Goal: Task Accomplishment & Management: Manage account settings

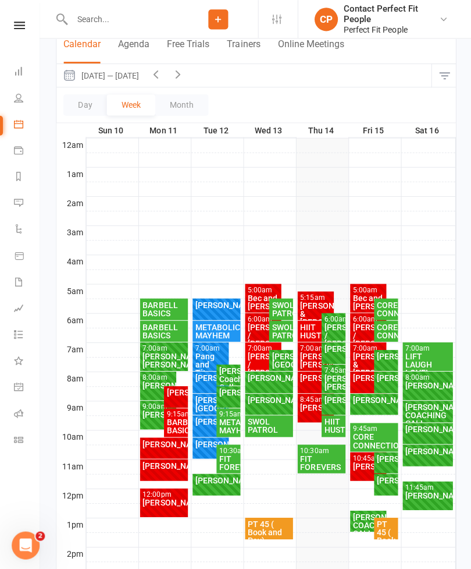
scroll to position [110, 0]
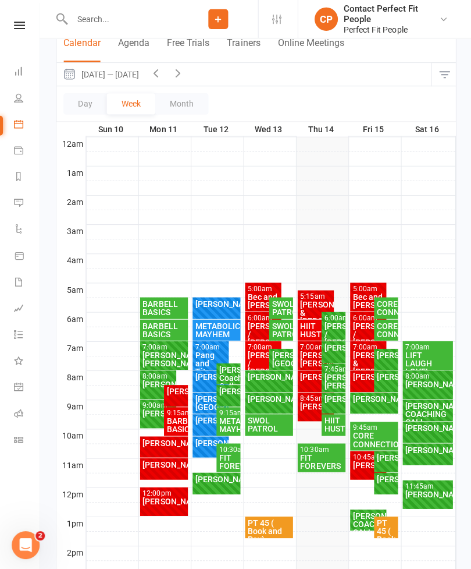
click at [342, 327] on div "[PERSON_NAME] / [PERSON_NAME]" at bounding box center [332, 333] width 19 height 24
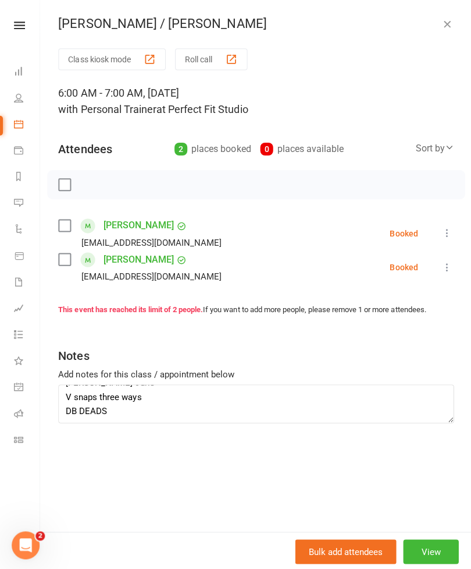
scroll to position [47, 0]
click at [403, 510] on div "Class kiosk mode Roll call 6:00 AM - 7:00 AM, [DATE] with Personal Trainer at P…" at bounding box center [256, 288] width 432 height 481
click at [450, 17] on button "button" at bounding box center [446, 24] width 14 height 14
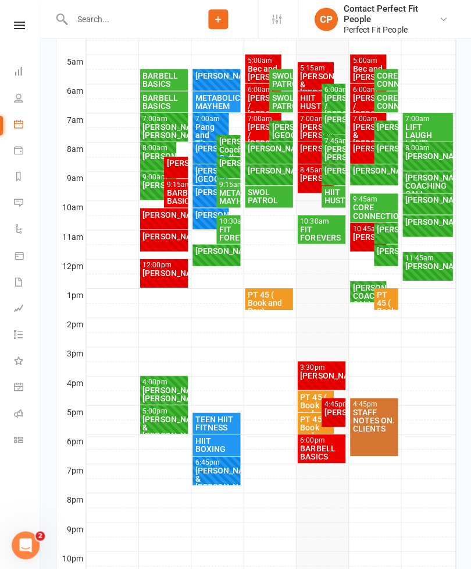
scroll to position [342, 0]
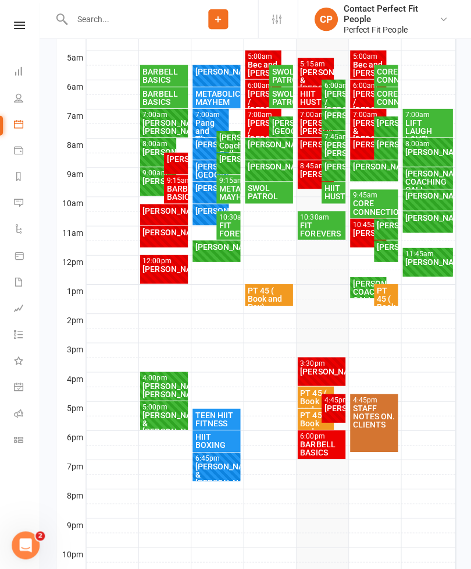
click at [331, 406] on div "[PERSON_NAME]" at bounding box center [332, 406] width 19 height 8
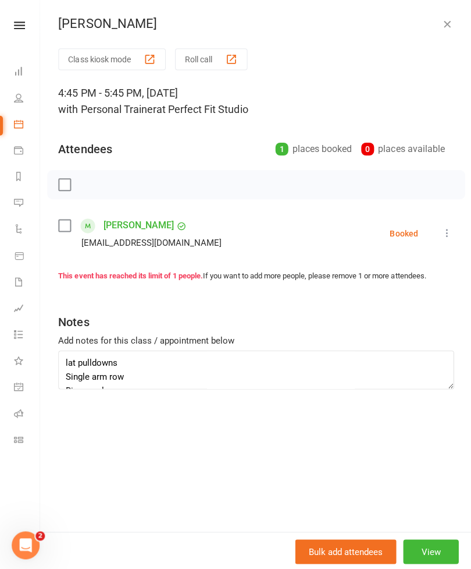
click at [452, 28] on button "button" at bounding box center [446, 24] width 14 height 14
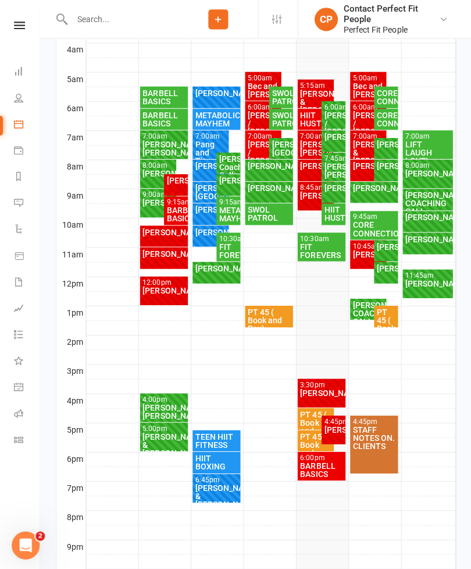
scroll to position [303, 0]
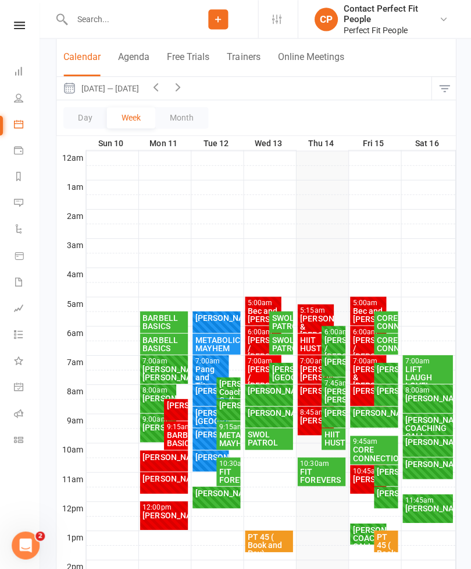
click at [184, 83] on icon "button" at bounding box center [177, 86] width 13 height 13
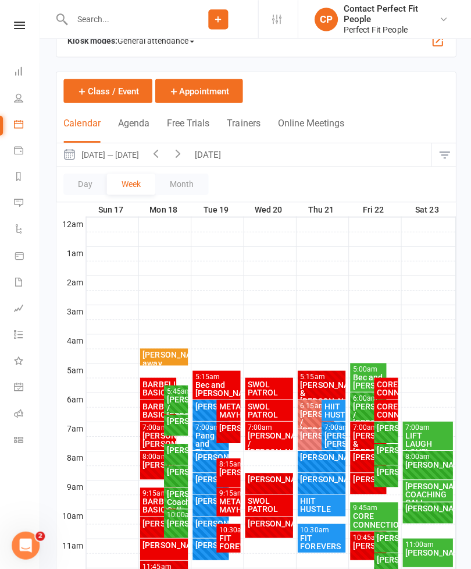
scroll to position [30, 0]
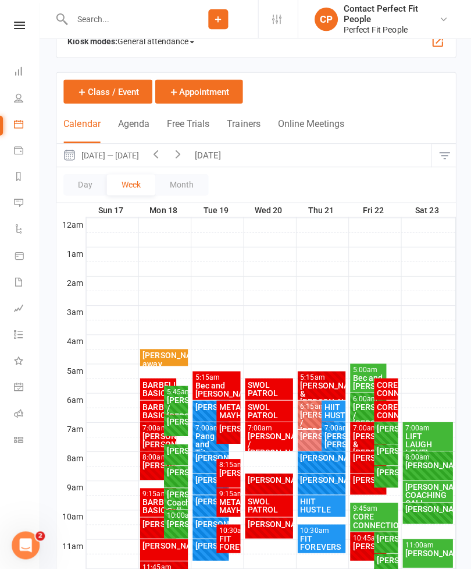
click at [215, 162] on button "[DATE]" at bounding box center [209, 154] width 41 height 23
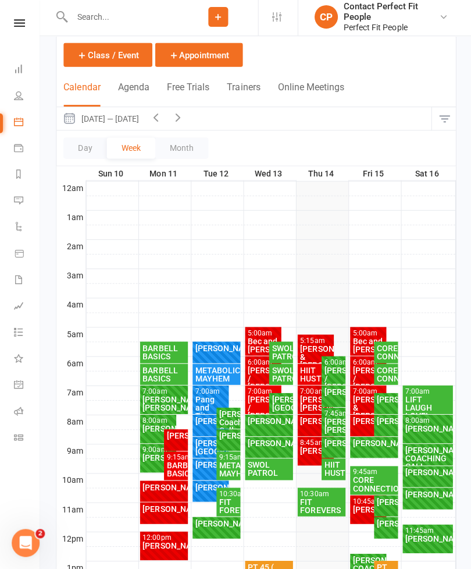
click at [421, 396] on div "LIFT LAUGH LOVE!" at bounding box center [427, 408] width 46 height 24
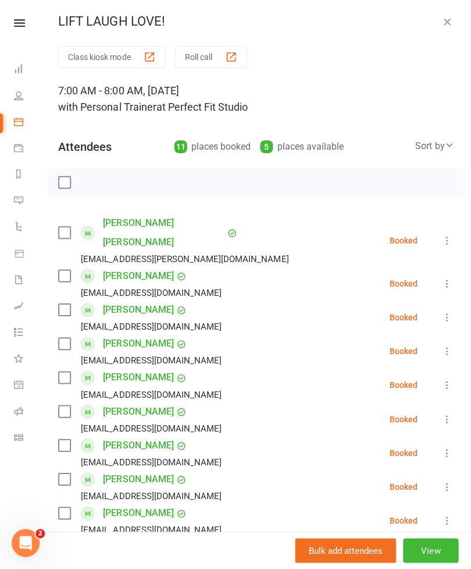
click at [444, 18] on icon "button" at bounding box center [446, 24] width 12 height 12
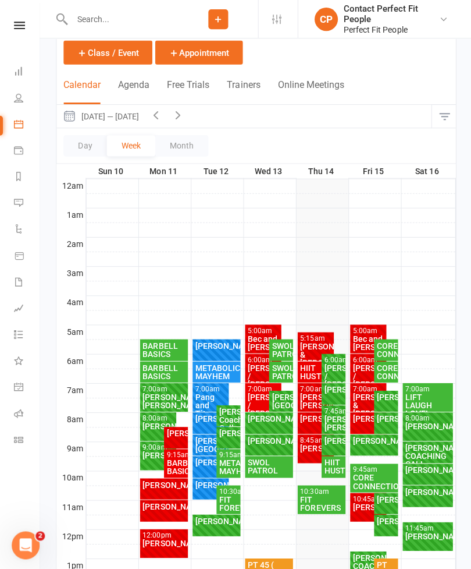
scroll to position [70, 0]
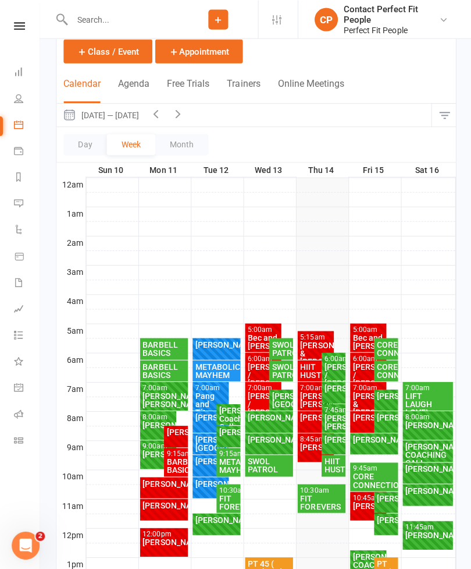
click at [313, 348] on div "[PERSON_NAME] & [PERSON_NAME]" at bounding box center [315, 351] width 32 height 24
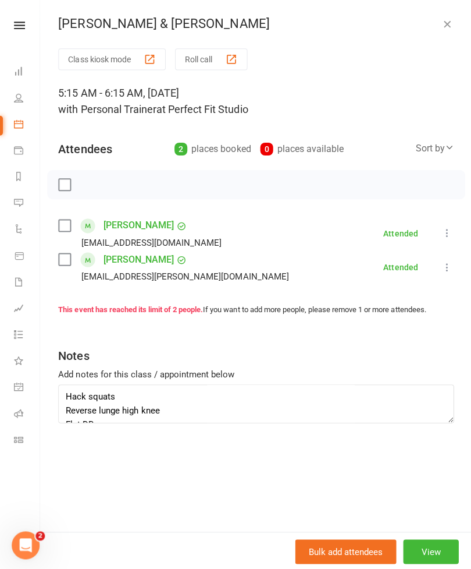
click at [445, 22] on icon "button" at bounding box center [446, 24] width 12 height 12
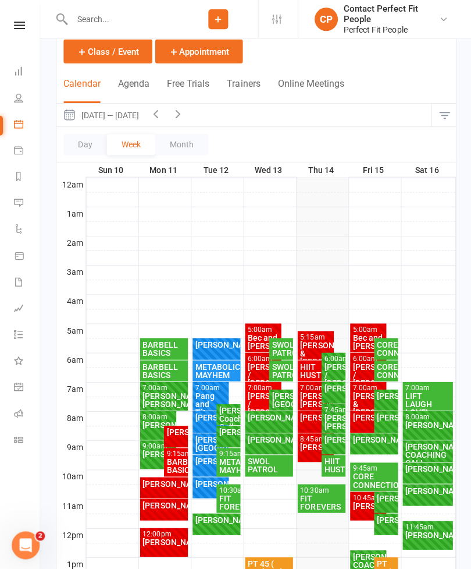
click at [307, 369] on div "HIIT HUSTLE" at bounding box center [315, 369] width 32 height 16
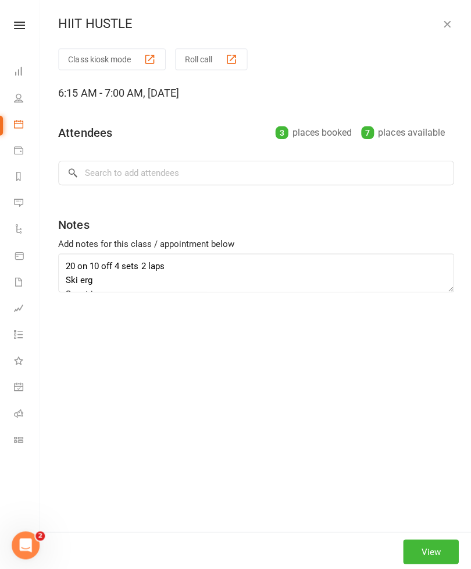
type textarea "20 on 10 off 4 sets 2 laps Ski erg Squat jumps Shadow boxing Vomi Inch worm KB …"
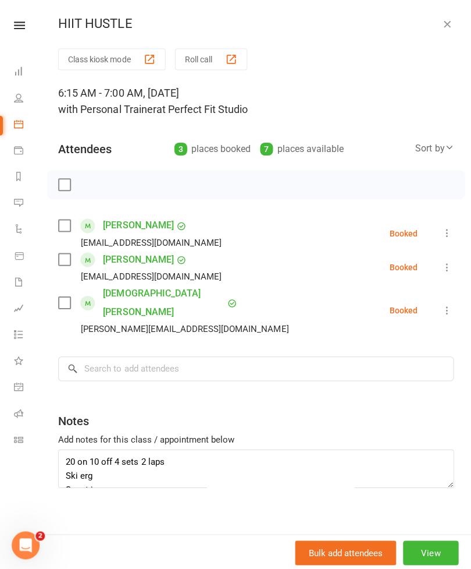
click at [61, 249] on div "[EMAIL_ADDRESS][DOMAIN_NAME]" at bounding box center [142, 241] width 168 height 15
click at [63, 296] on label at bounding box center [64, 302] width 12 height 12
click at [67, 261] on label at bounding box center [64, 259] width 12 height 12
click at [95, 187] on icon "button" at bounding box center [90, 184] width 13 height 13
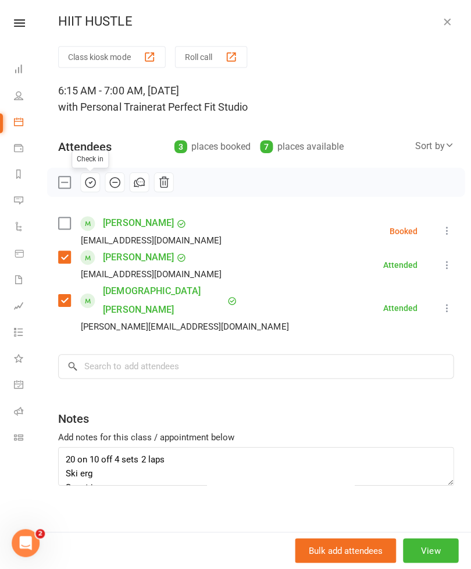
click at [443, 226] on icon at bounding box center [446, 232] width 12 height 12
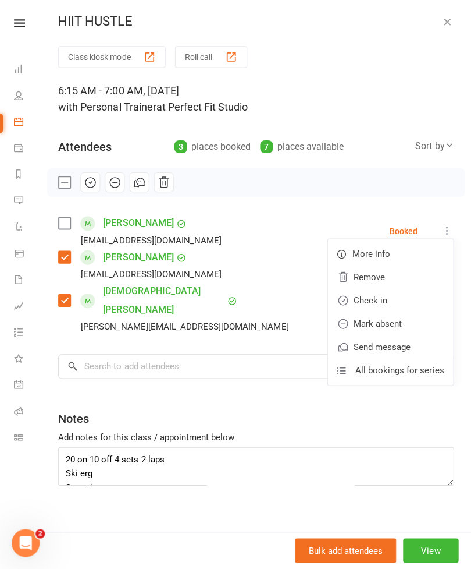
click at [406, 320] on link "Mark absent" at bounding box center [389, 324] width 125 height 23
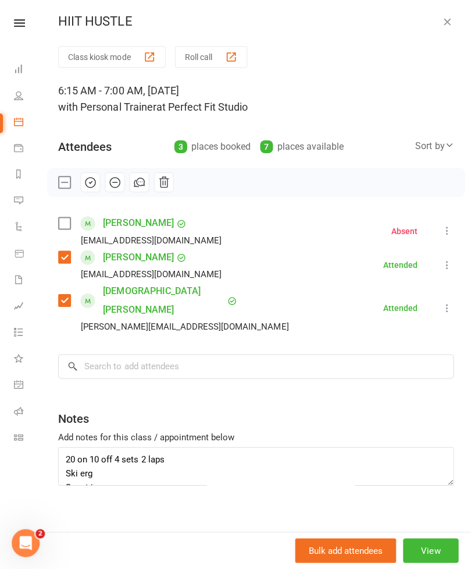
click at [450, 22] on icon "button" at bounding box center [446, 24] width 12 height 12
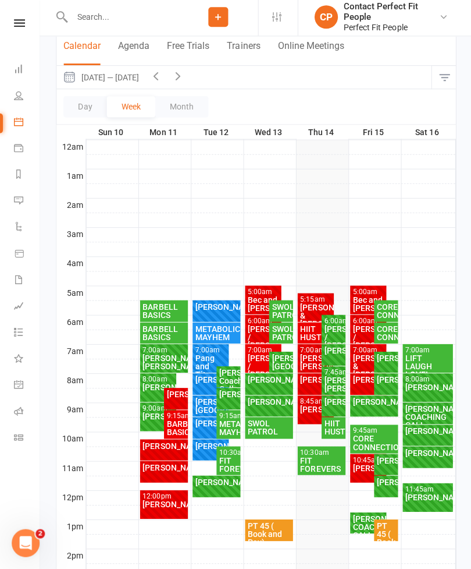
click at [363, 328] on div "[PERSON_NAME] / [PERSON_NAME]" at bounding box center [368, 338] width 32 height 24
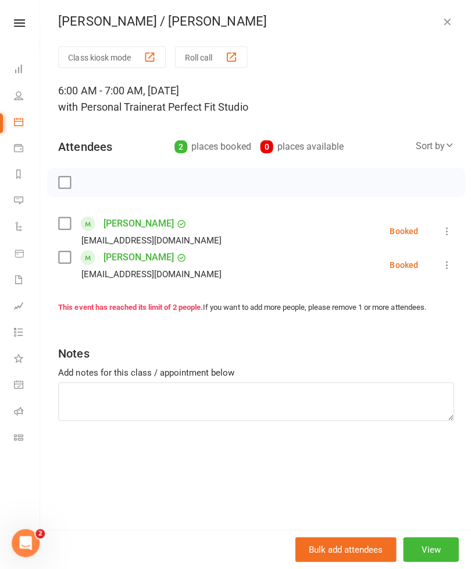
click at [444, 22] on icon "button" at bounding box center [446, 24] width 12 height 12
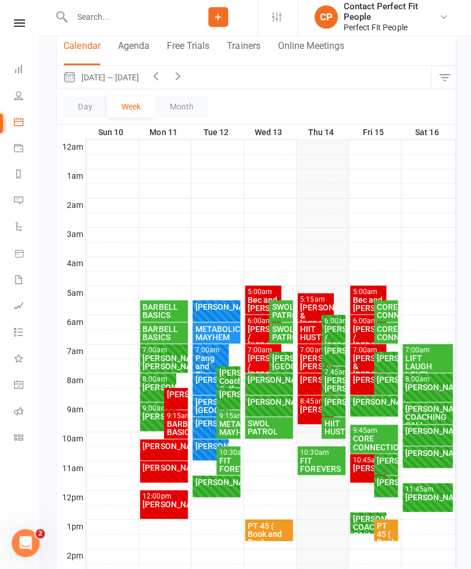
click at [333, 326] on div "[PERSON_NAME] / [PERSON_NAME]" at bounding box center [332, 338] width 19 height 24
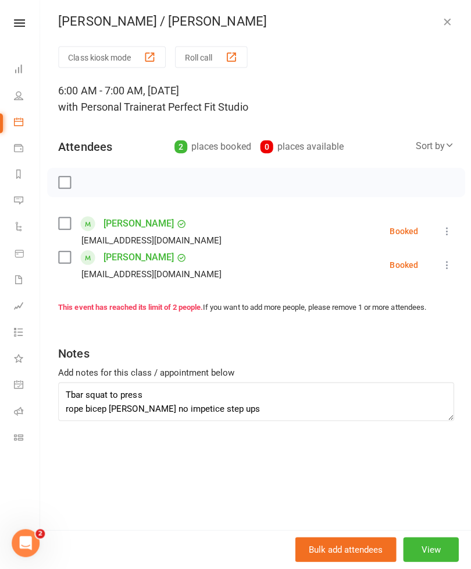
click at [452, 225] on button at bounding box center [446, 232] width 14 height 14
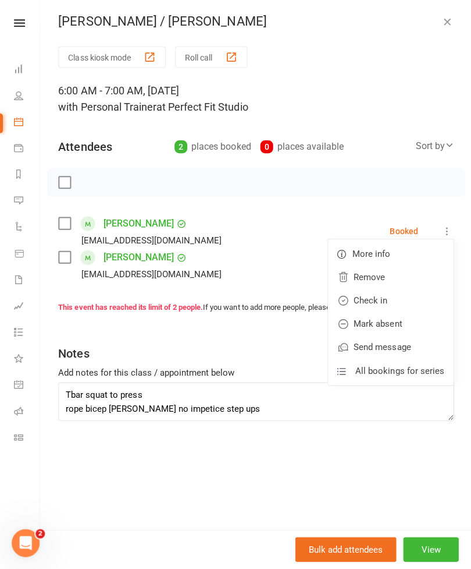
click at [375, 304] on link "Check in" at bounding box center [389, 301] width 125 height 23
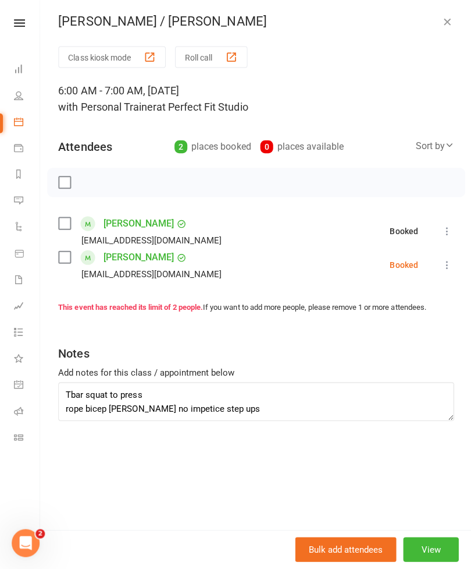
click at [450, 262] on icon at bounding box center [446, 266] width 12 height 12
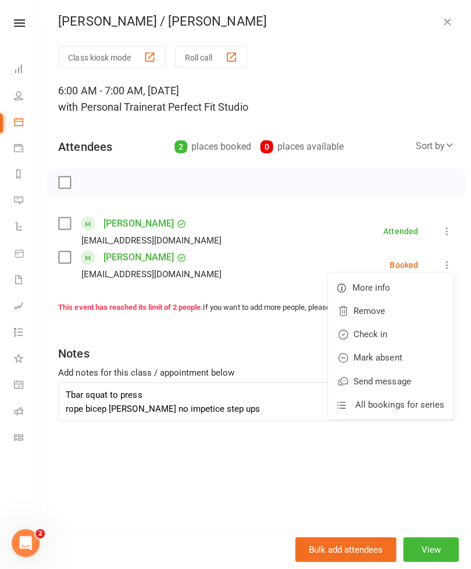
click at [368, 357] on link "Mark absent" at bounding box center [389, 358] width 125 height 23
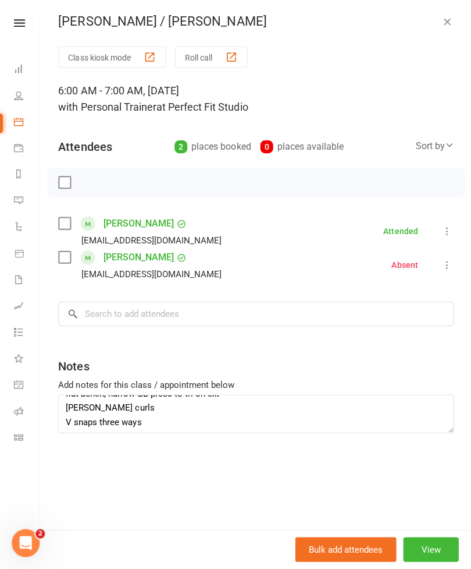
scroll to position [54, 0]
click at [223, 406] on textarea "Tbar squat to press rope bicep [PERSON_NAME] no impetice step ups flat bench, n…" at bounding box center [255, 414] width 395 height 38
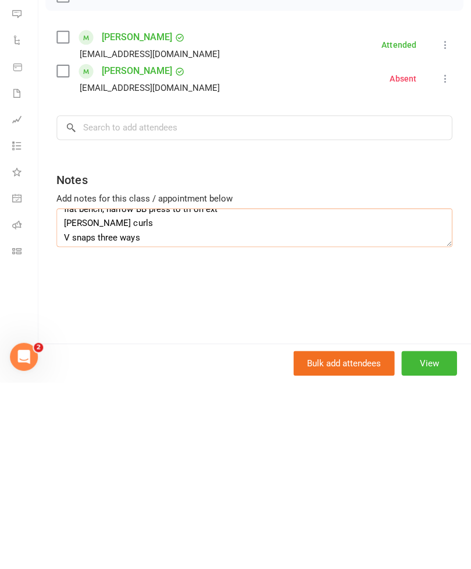
click at [214, 395] on textarea "Tbar squat to press rope bicep [PERSON_NAME] no impetice step ups flat bench, n…" at bounding box center [255, 414] width 395 height 38
click at [208, 395] on textarea "Tbar squat to press rope bicep [PERSON_NAME] no impetice step ups flat bench, n…" at bounding box center [255, 414] width 395 height 38
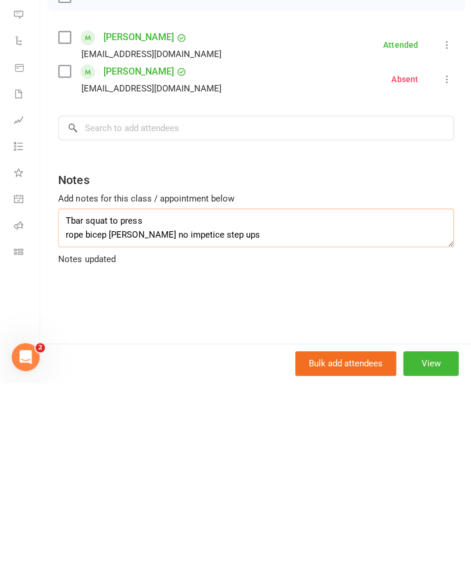
scroll to position [17, 0]
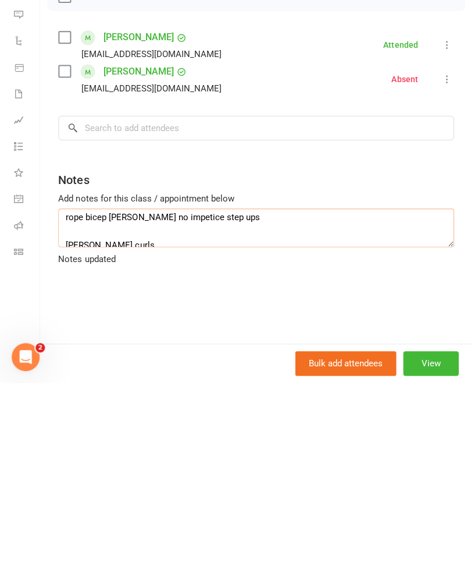
click at [140, 395] on textarea "Tbar squat to press rope bicep [PERSON_NAME] no impetice step ups [PERSON_NAME]…" at bounding box center [255, 414] width 395 height 38
click at [70, 395] on textarea "Tbar squat to press rope bicep [PERSON_NAME] no impetice step ups [PERSON_NAME]…" at bounding box center [255, 414] width 395 height 38
paste textarea "flat bench, narrow BB press to tri oh ext"
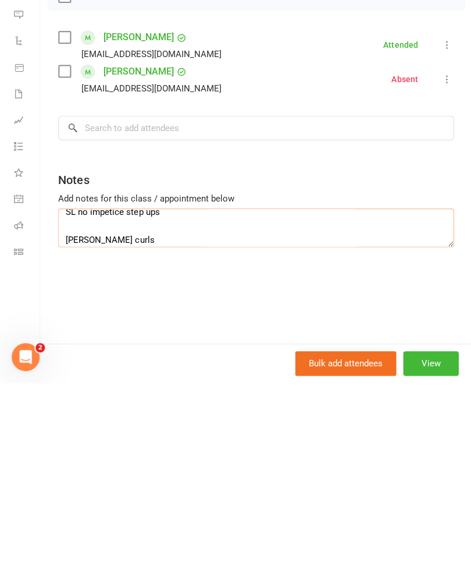
click at [65, 395] on textarea "Tbar squat to press rope bicep curl flat bench, narrow BB press to tri oh ext S…" at bounding box center [255, 414] width 395 height 38
click at [100, 395] on textarea "Tbar squat to press rope bicep curl flat bench, narrow BB press to tri oh ext S…" at bounding box center [255, 414] width 395 height 38
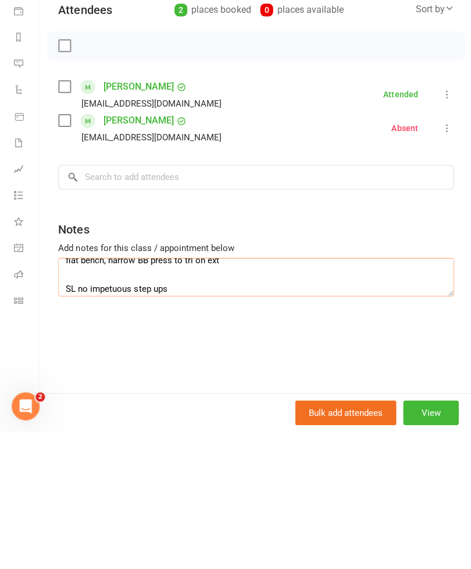
scroll to position [54, 0]
click at [67, 395] on textarea "Tbar squat to press rope bicep curl flat bench, narrow BB press to tri oh ext S…" at bounding box center [255, 414] width 395 height 38
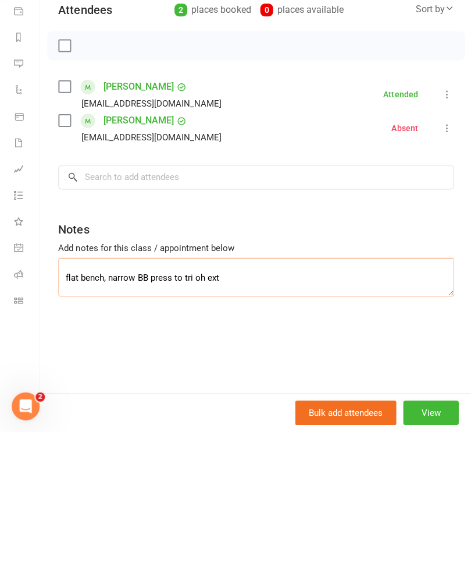
scroll to position [33, 0]
click at [62, 395] on textarea "Tbar squat to press rope bicep curl flat bench, narrow BB press to tri oh ext S…" at bounding box center [255, 414] width 395 height 38
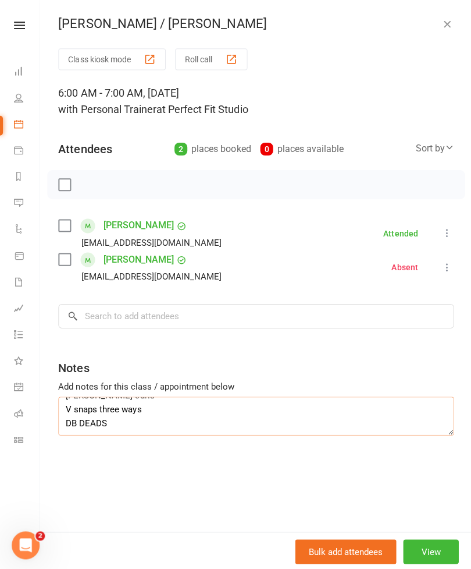
scroll to position [0, 0]
type textarea "Tbar squat to press rope bicep curl flat bench, narrow BB press to tri oh ext S…"
click at [449, 27] on icon "button" at bounding box center [446, 24] width 12 height 12
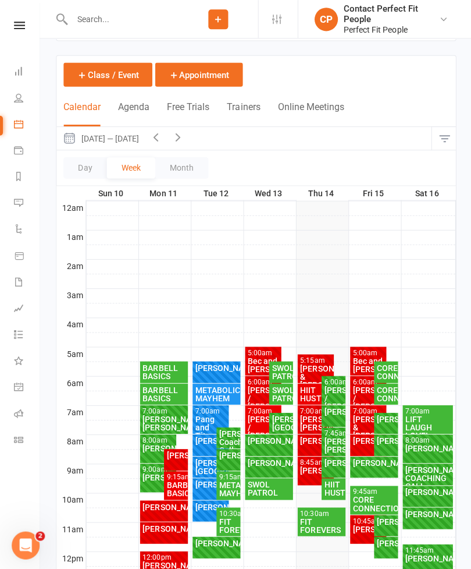
scroll to position [47, 0]
click at [307, 441] on div "[PERSON_NAME]" at bounding box center [315, 439] width 32 height 8
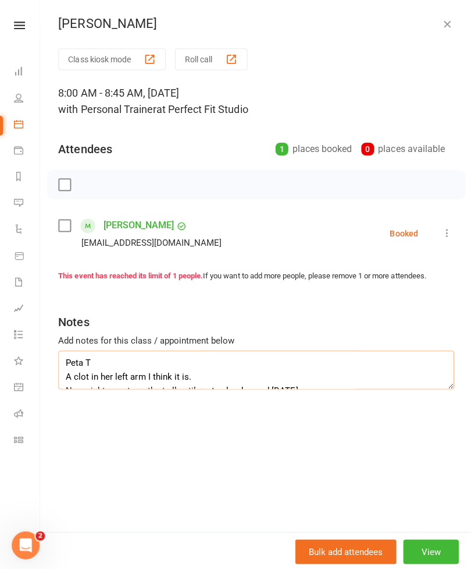
click at [74, 359] on textarea "Peta T A clot in her left arm I think it is. No weights or strength at all unti…" at bounding box center [255, 368] width 395 height 38
click at [402, 365] on textarea "Peta T A clot in her left arm I think it is. No weights or strength at all unti…" at bounding box center [255, 368] width 395 height 38
type textarea "Peta T A clot in her left arm I think it is. No weights or strength at all unti…"
click at [447, 22] on icon "button" at bounding box center [446, 24] width 12 height 12
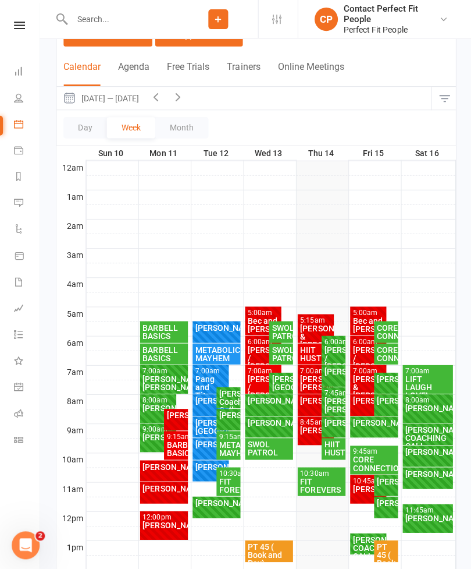
scroll to position [87, 0]
click at [315, 324] on div "[PERSON_NAME] & [PERSON_NAME]" at bounding box center [315, 334] width 32 height 24
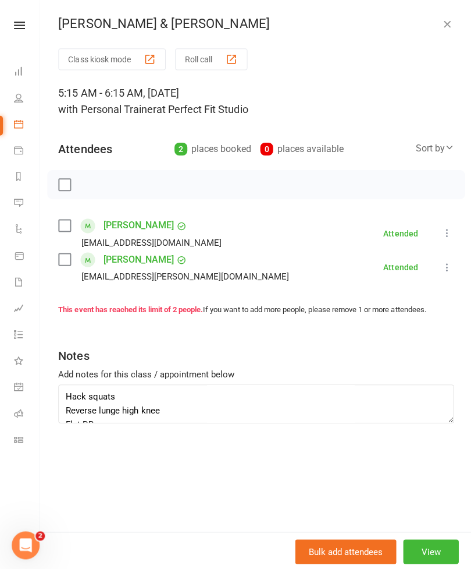
click at [444, 29] on icon "button" at bounding box center [446, 24] width 12 height 12
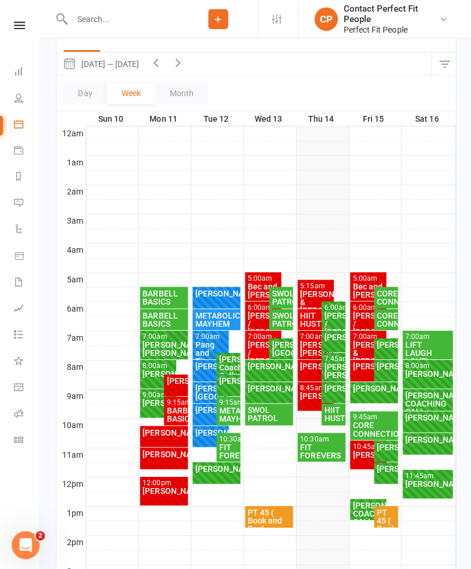
scroll to position [120, 0]
click at [332, 340] on div "[PERSON_NAME]" at bounding box center [332, 336] width 19 height 8
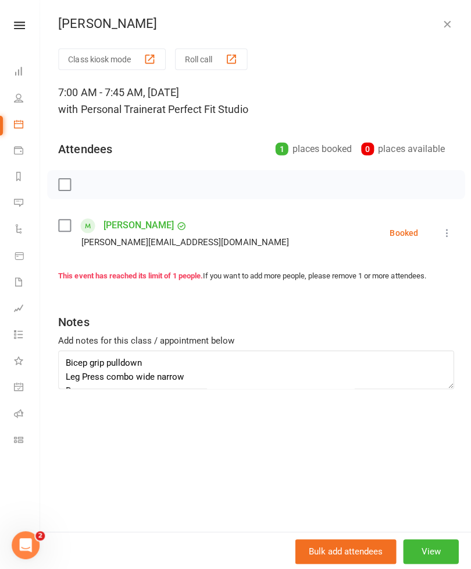
click at [450, 19] on icon "button" at bounding box center [446, 24] width 12 height 12
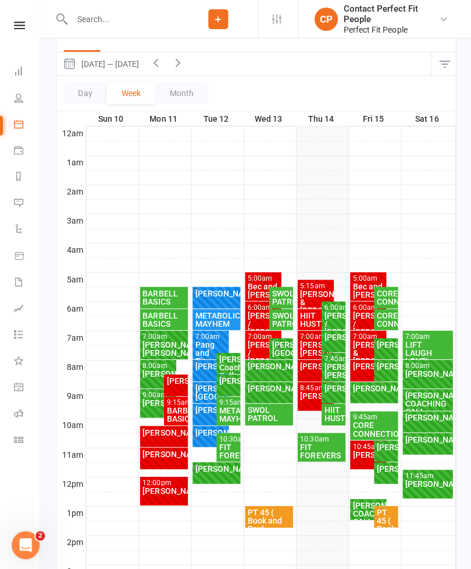
click at [331, 340] on div "[PERSON_NAME]" at bounding box center [332, 336] width 19 height 8
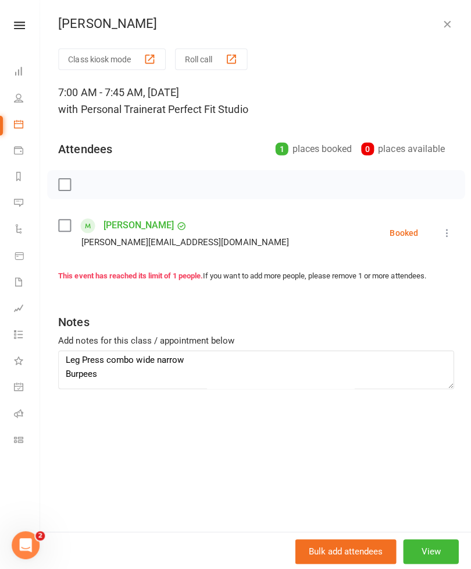
scroll to position [33, 0]
click at [458, 456] on div "Class kiosk mode Roll call 7:00 AM - 7:45 AM, [DATE] with Personal Trainer at P…" at bounding box center [256, 288] width 432 height 481
click at [442, 12] on div "[PERSON_NAME] Class kiosk mode Roll call 7:00 AM - 7:45 AM, [DATE] with Persona…" at bounding box center [256, 284] width 432 height 569
click at [444, 17] on button "button" at bounding box center [446, 24] width 14 height 14
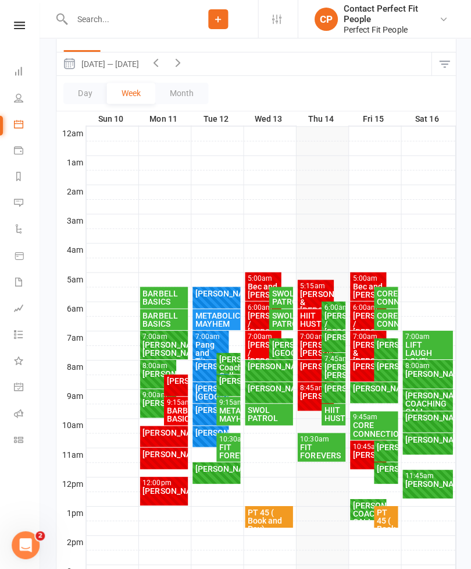
click at [326, 317] on div "[PERSON_NAME] / [PERSON_NAME]" at bounding box center [332, 322] width 19 height 24
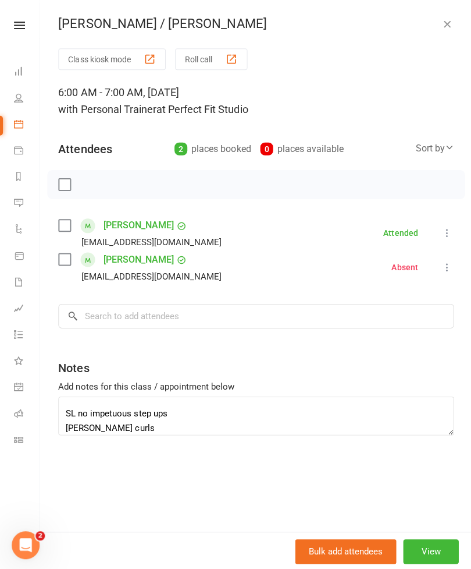
scroll to position [66, 0]
click at [143, 410] on textarea "Tbar squat to press rope bicep curl flat bench, narrow BB press to tri oh ext S…" at bounding box center [255, 414] width 395 height 38
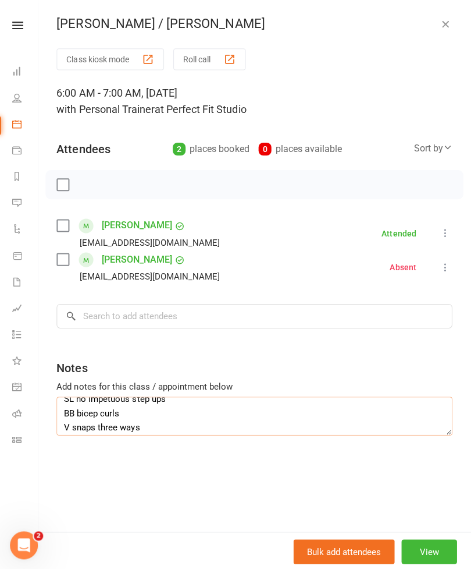
scroll to position [0, 0]
type textarea "Tbar squat to press rope bicep curl flat bench, narrow BB press to tri oh ext S…"
click at [450, 21] on button "button" at bounding box center [446, 24] width 14 height 14
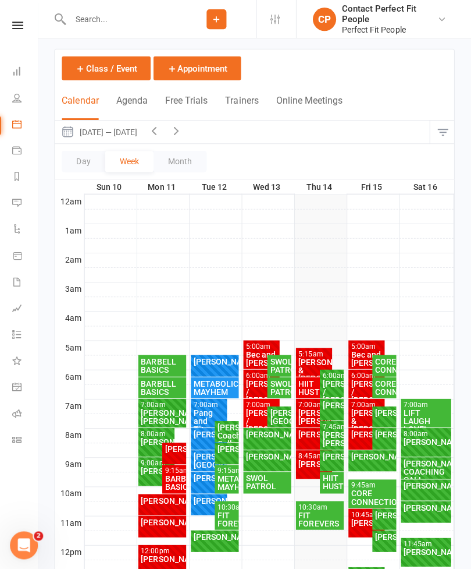
scroll to position [76, 0]
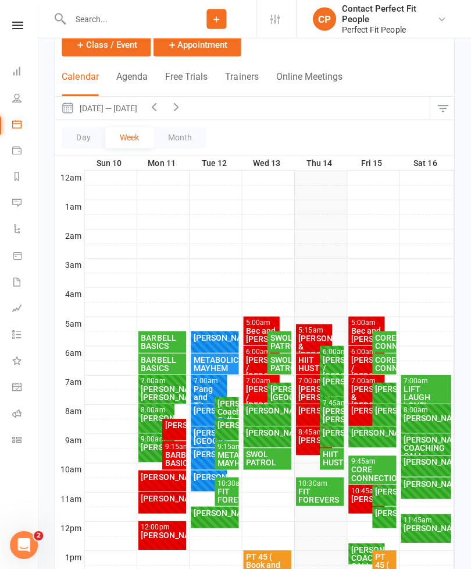
click at [331, 412] on div "[PERSON_NAME]/ [PERSON_NAME]" at bounding box center [332, 414] width 19 height 16
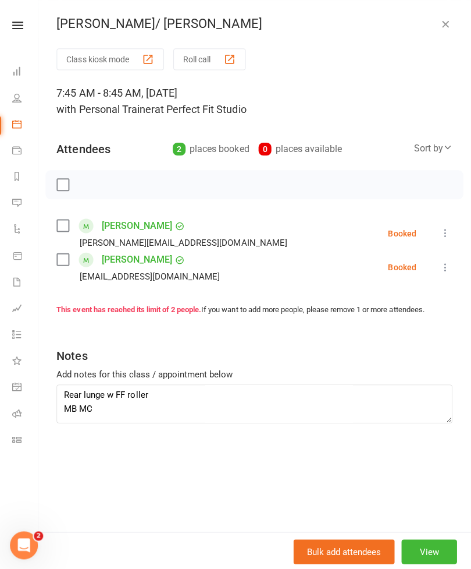
scroll to position [3, 0]
click at [436, 405] on textarea "Cable bar row Rear lunge w FF roller MB MC KBs RDL Fit ball DB chest press SL g…" at bounding box center [255, 402] width 395 height 38
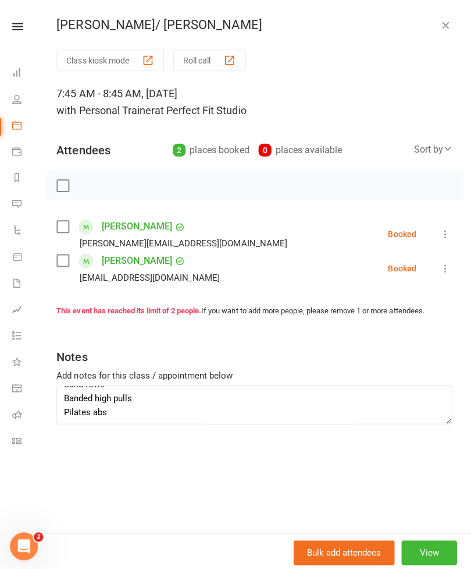
scroll to position [228, 0]
click at [441, 27] on icon "button" at bounding box center [446, 24] width 12 height 12
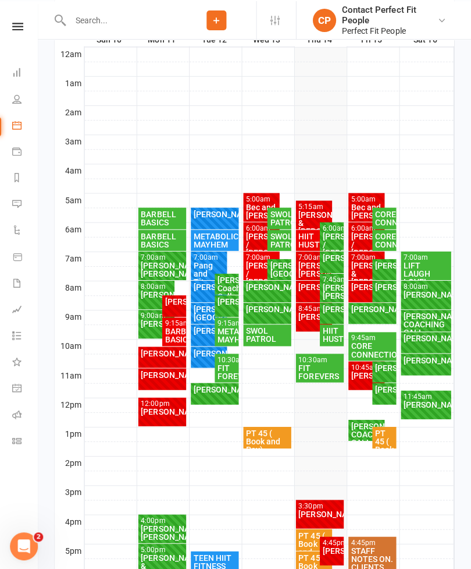
scroll to position [200, 0]
